Goal: Book appointment/travel/reservation

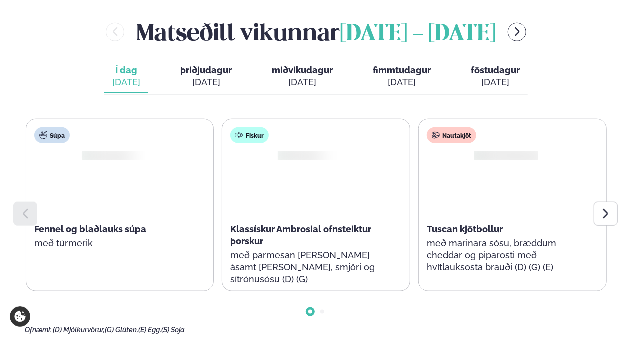
scroll to position [463, 0]
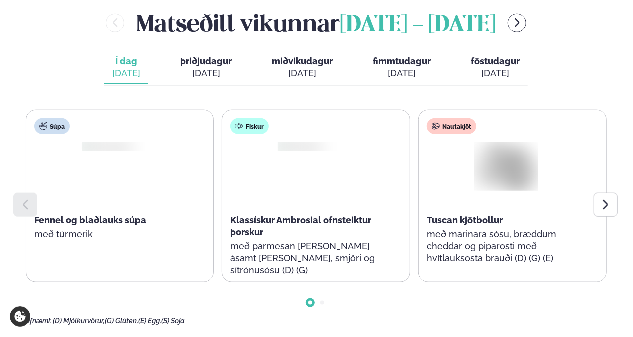
click at [611, 199] on icon at bounding box center [606, 205] width 12 height 12
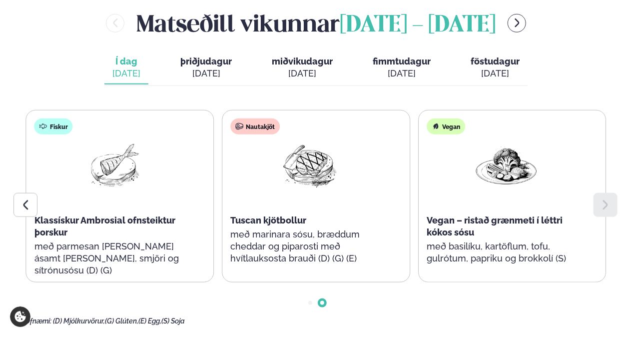
click at [215, 56] on span "þriðjudagur" at bounding box center [205, 61] width 51 height 10
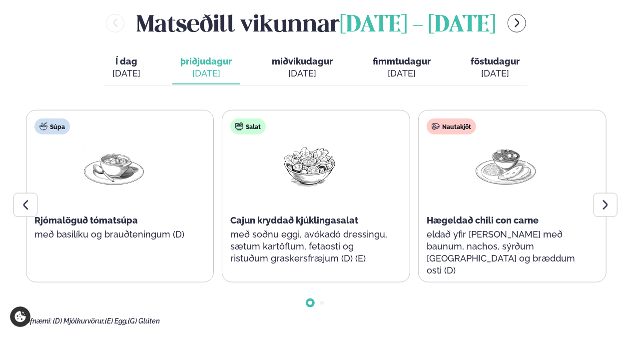
click at [608, 199] on icon at bounding box center [606, 205] width 12 height 12
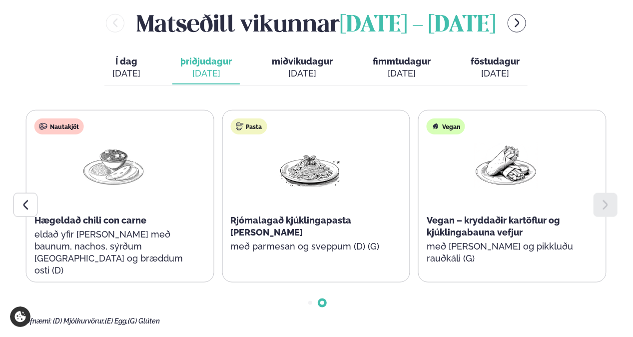
click at [304, 67] on div "[DATE]" at bounding box center [302, 73] width 61 height 12
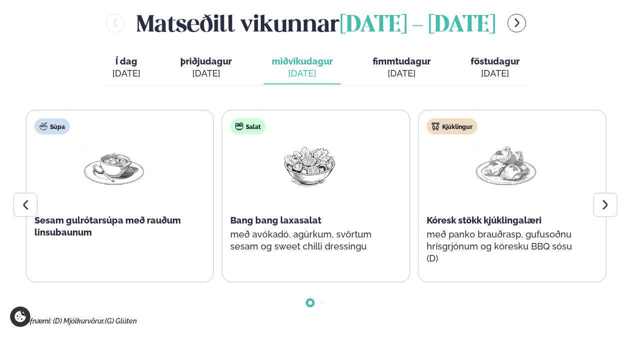
click at [612, 199] on icon at bounding box center [606, 205] width 12 height 12
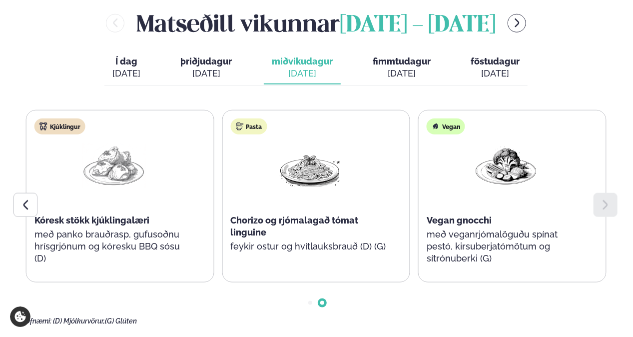
click at [394, 67] on div "[DATE]" at bounding box center [402, 73] width 58 height 12
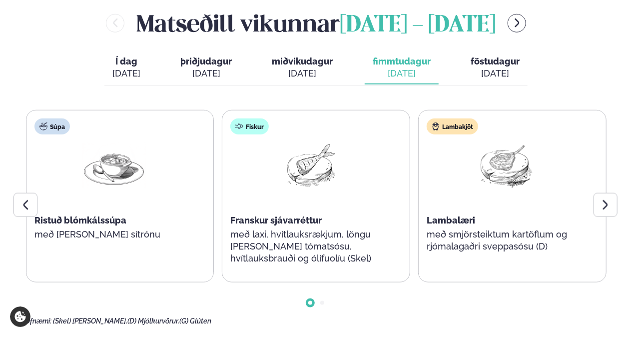
click at [608, 199] on icon at bounding box center [606, 205] width 12 height 12
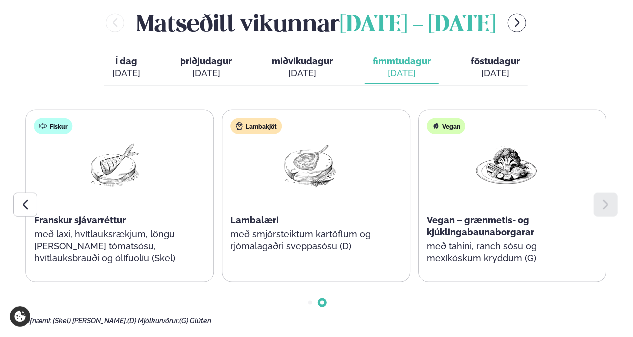
click at [505, 67] on div "[DATE]" at bounding box center [495, 73] width 49 height 12
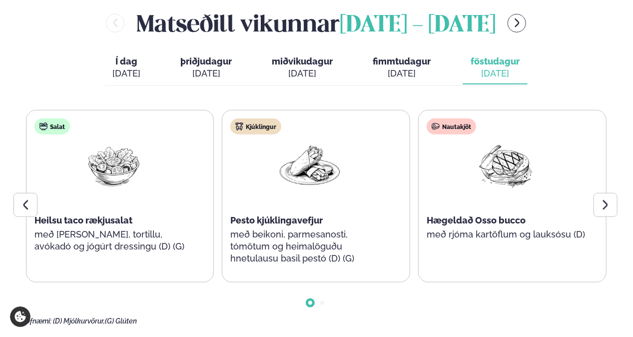
click at [604, 193] on div at bounding box center [606, 205] width 24 height 24
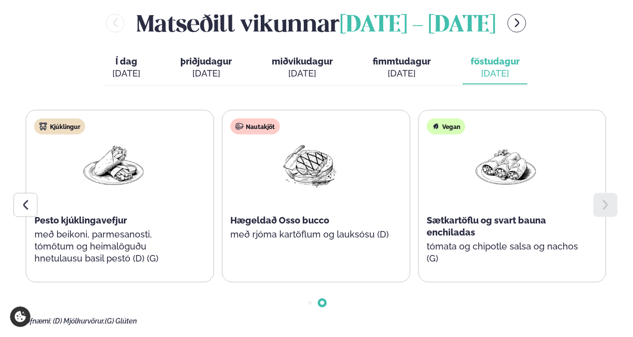
click at [25, 199] on icon at bounding box center [25, 205] width 12 height 12
